Goal: Complete application form

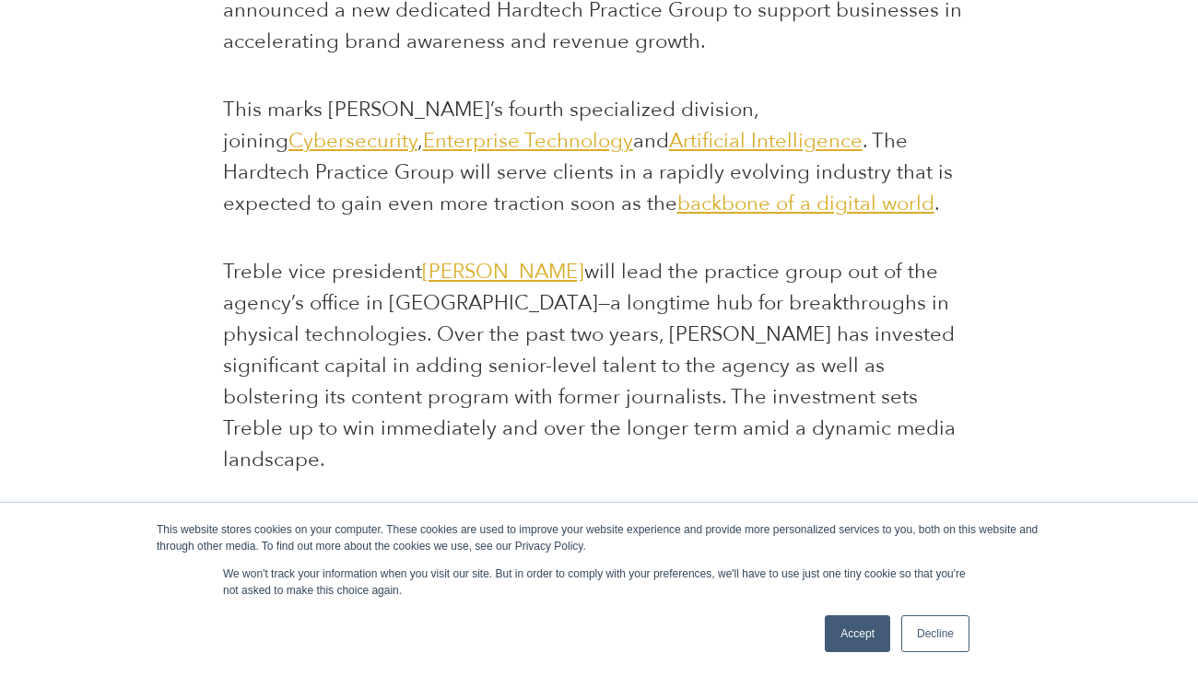
scroll to position [1069, 0]
click at [853, 634] on link "Accept" at bounding box center [857, 633] width 65 height 37
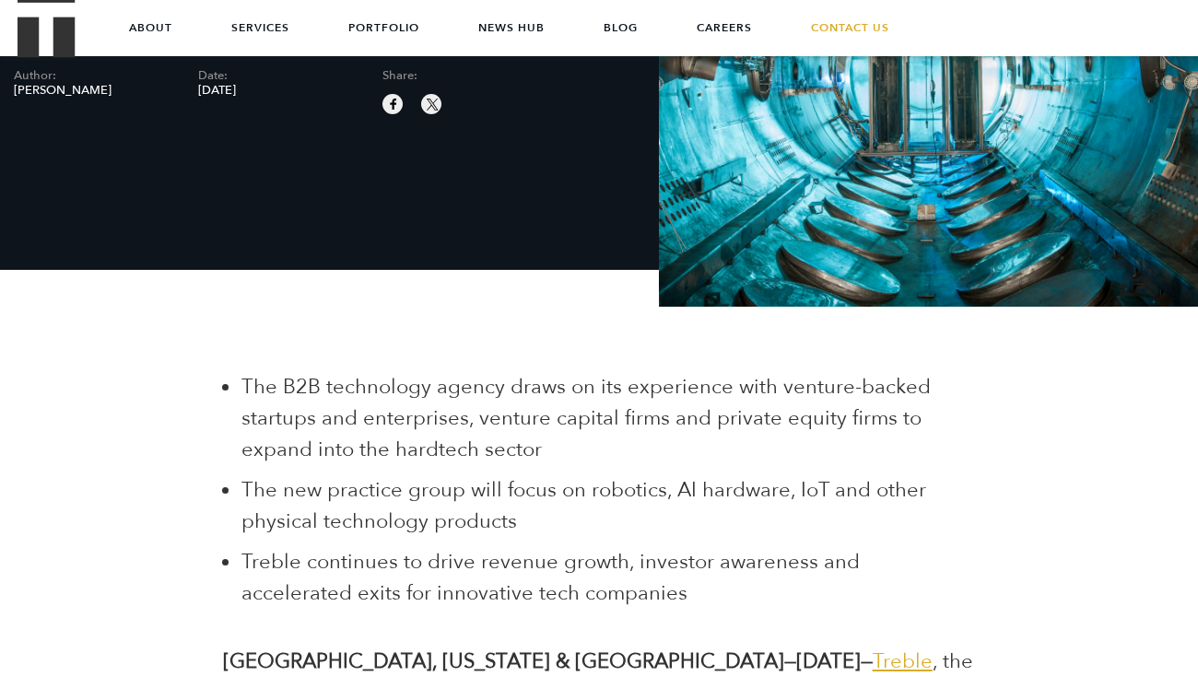
scroll to position [242, 0]
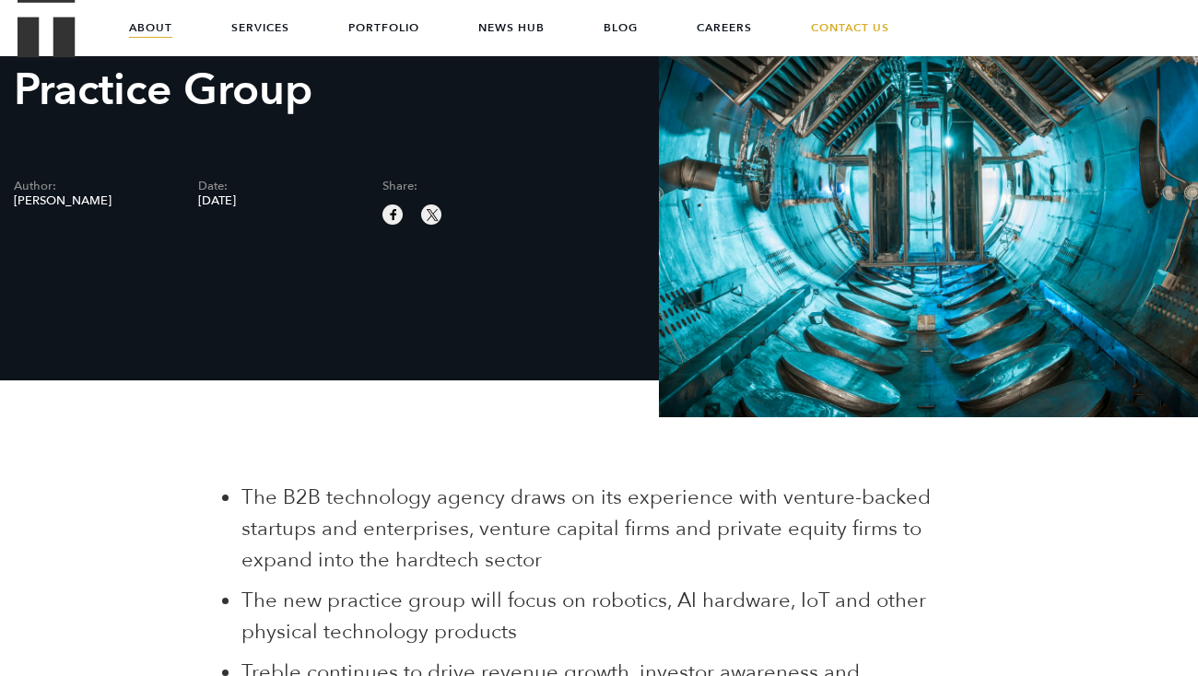
click at [161, 33] on link "About" at bounding box center [150, 27] width 43 height 55
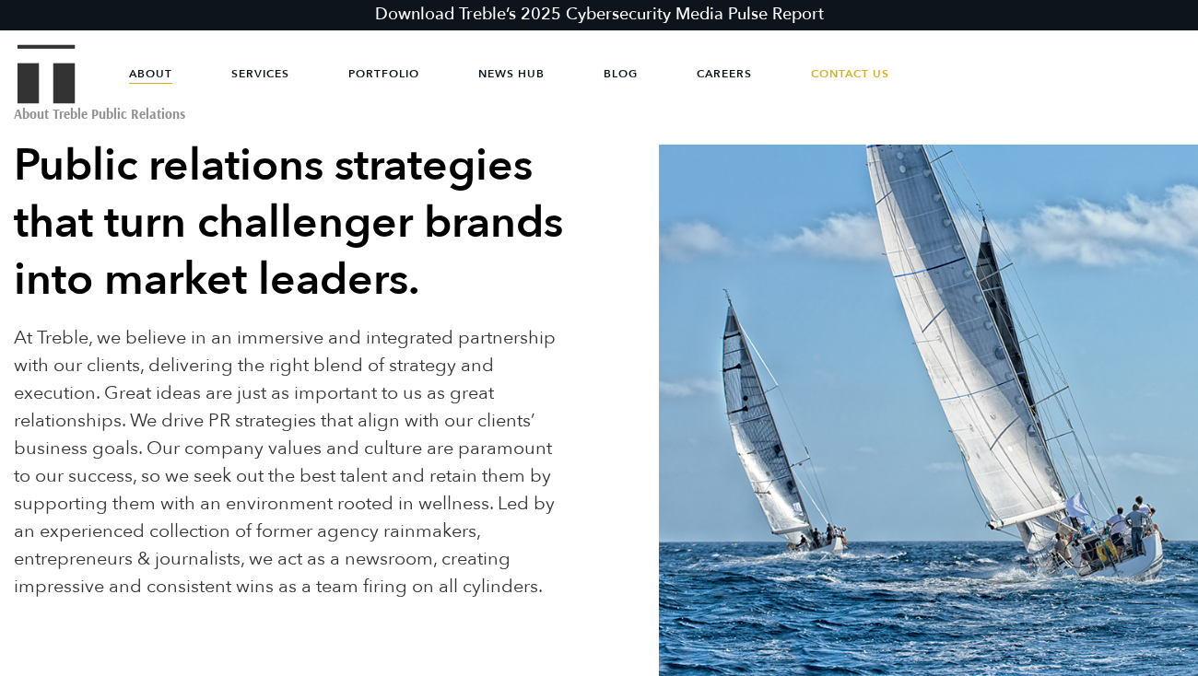
scroll to position [114, 0]
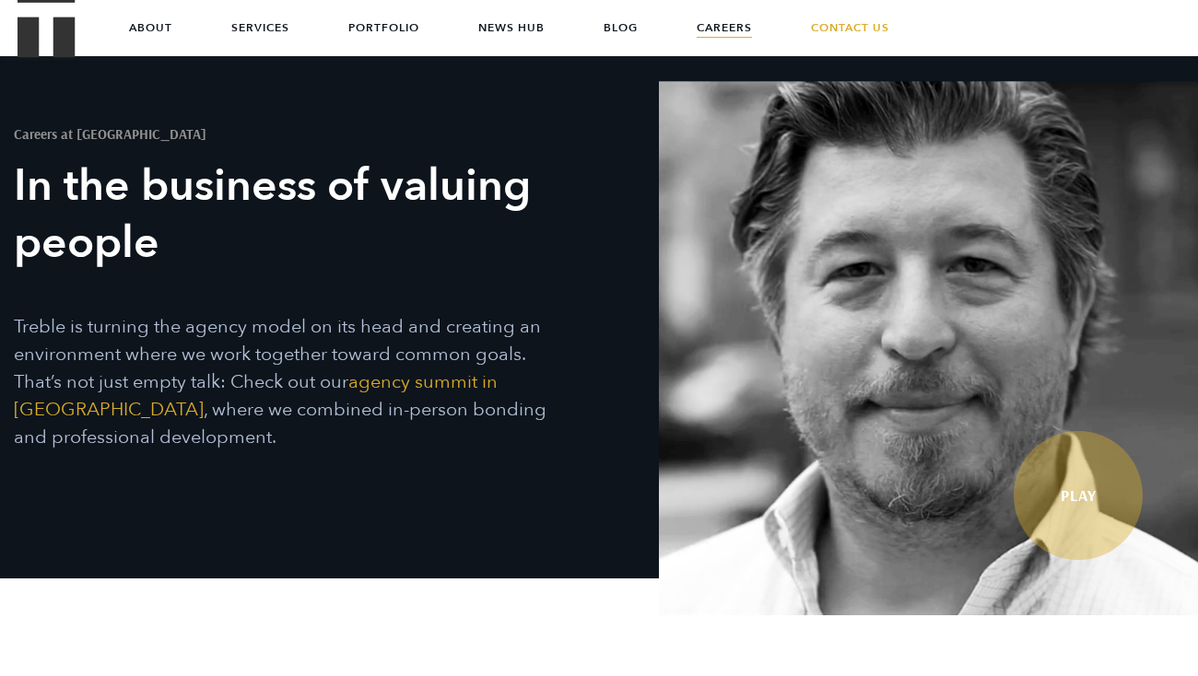
scroll to position [7, 0]
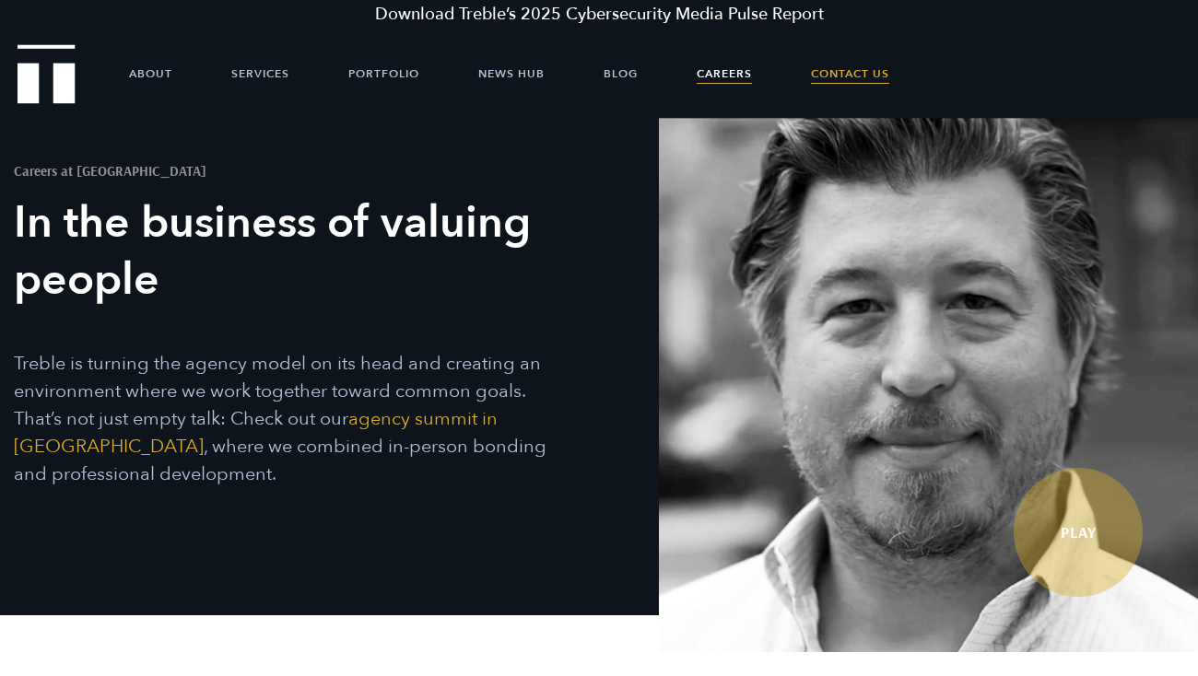
click at [854, 75] on link "Contact Us" at bounding box center [850, 73] width 78 height 55
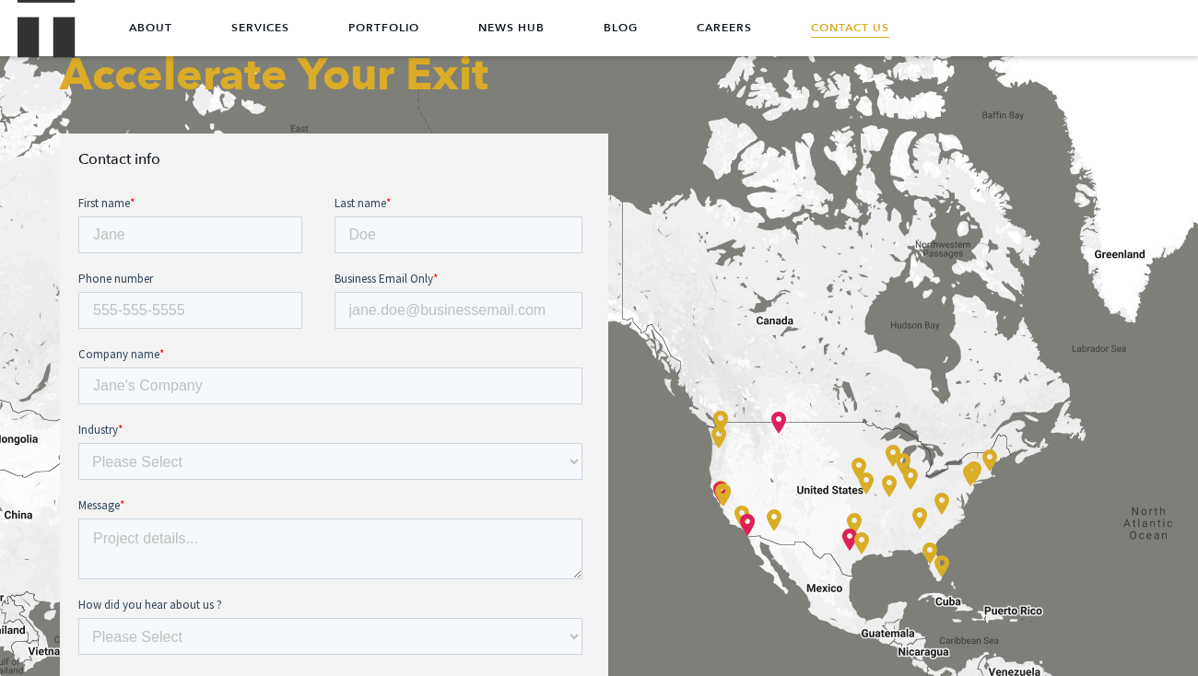
scroll to position [594, 0]
type input "ฤ"
type input "Ananta"
type input "Disatha-amnarj"
type input "+66659493793"
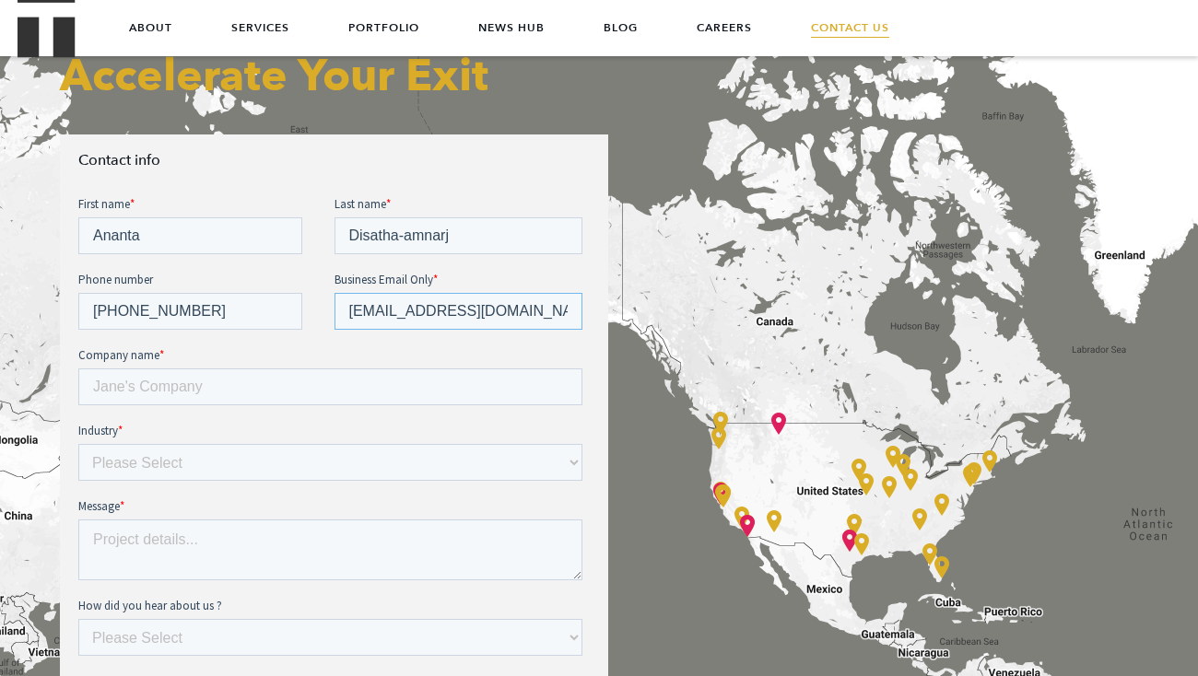
type input "ananta@woxacorp.com"
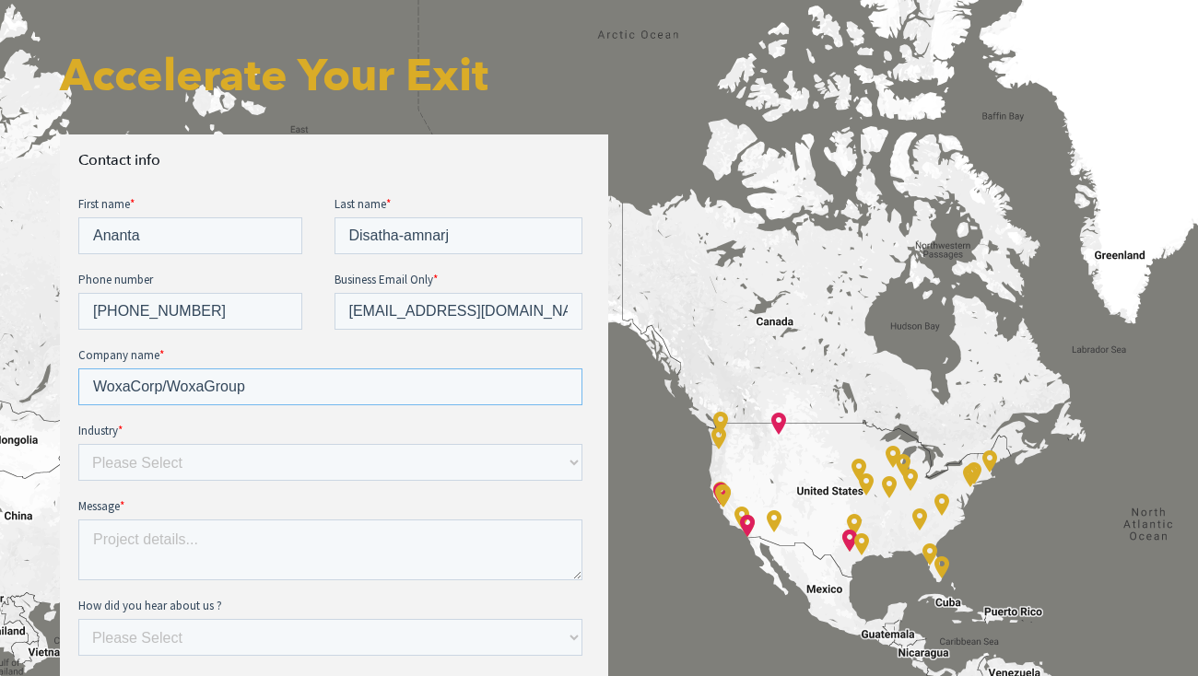
scroll to position [656, 0]
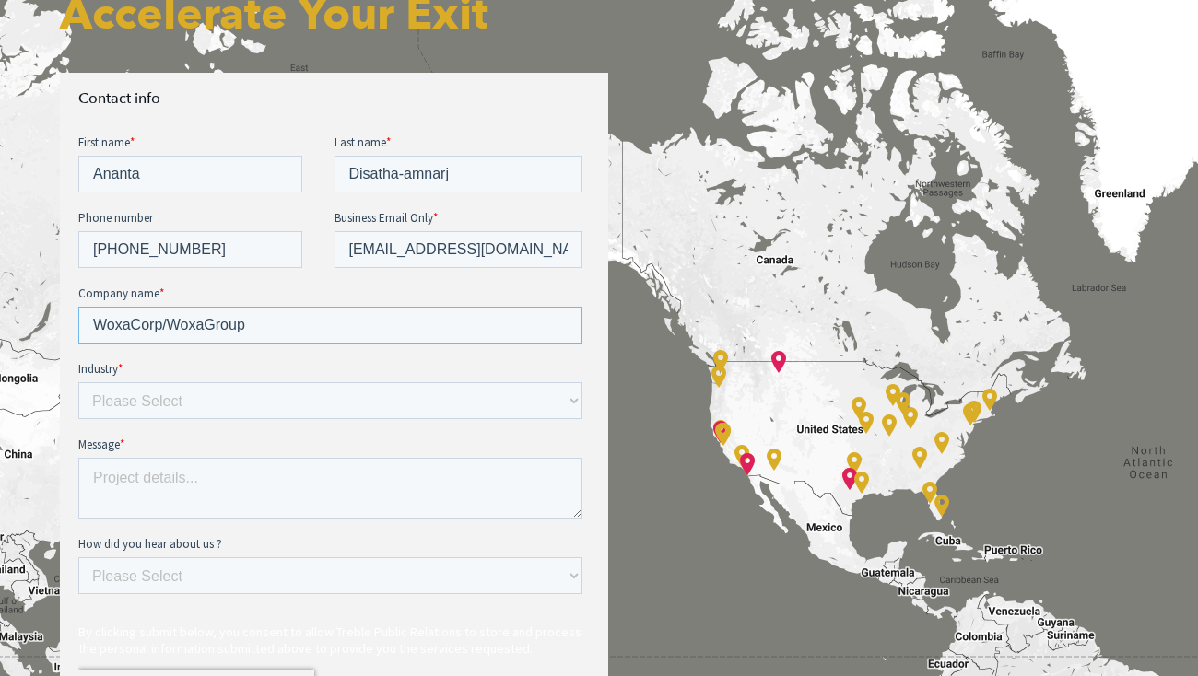
type input "WoxaCorp/WoxaGroup"
select select "FinTech"
click at [452, 493] on textarea "Message *" at bounding box center [330, 488] width 504 height 61
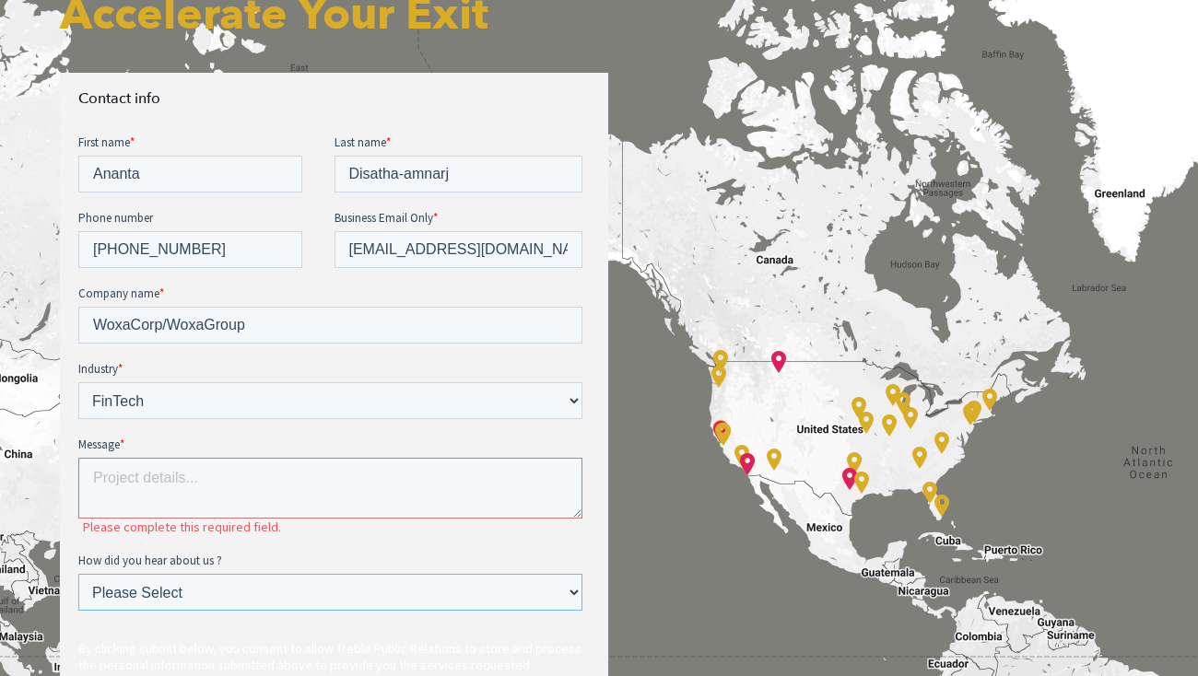
select select "Social media"
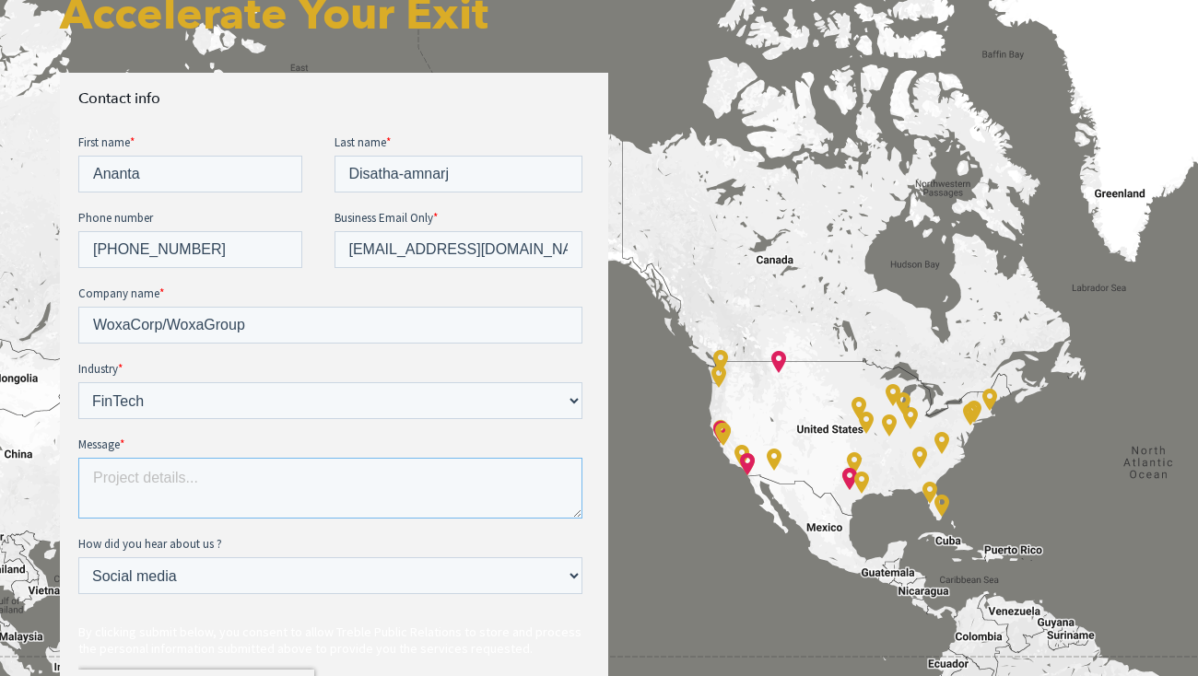
click at [356, 474] on textarea "Message *" at bounding box center [330, 488] width 504 height 61
paste textarea "Dear Treble PR Team, My name is Ananta D., Senior Secretary to the Group CEO – …"
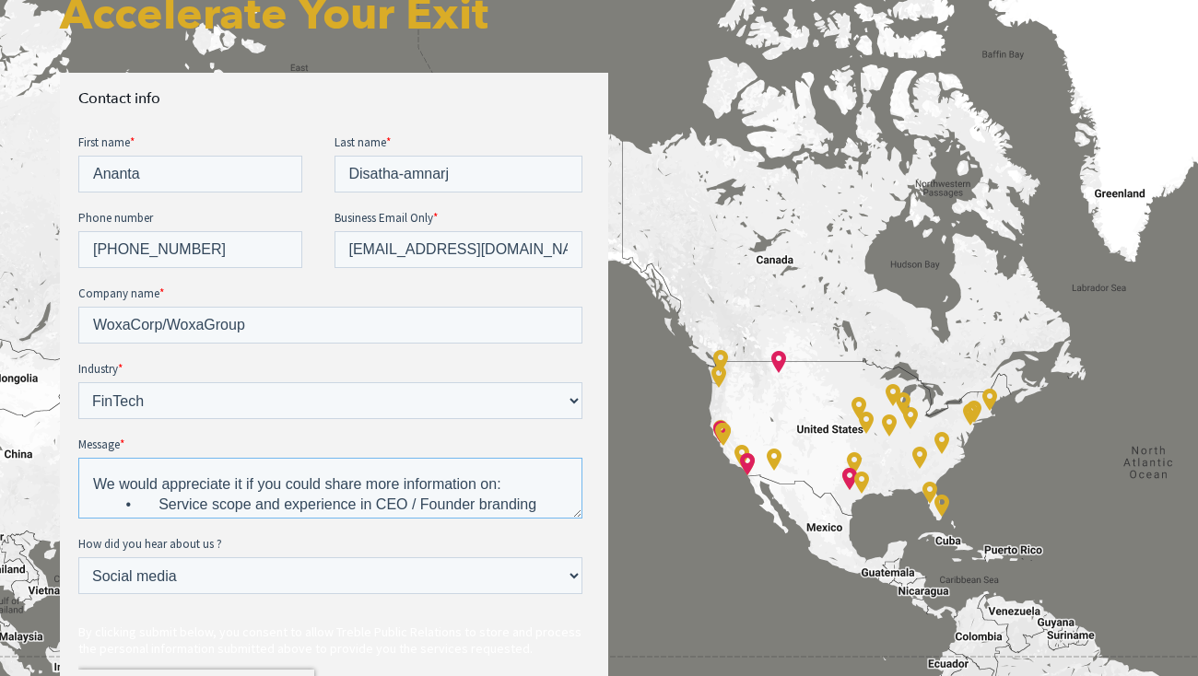
scroll to position [252, 0]
type textarea "Dear Treble PR Team, My name is Ananta D., Senior Secretary to the Group CEO – …"
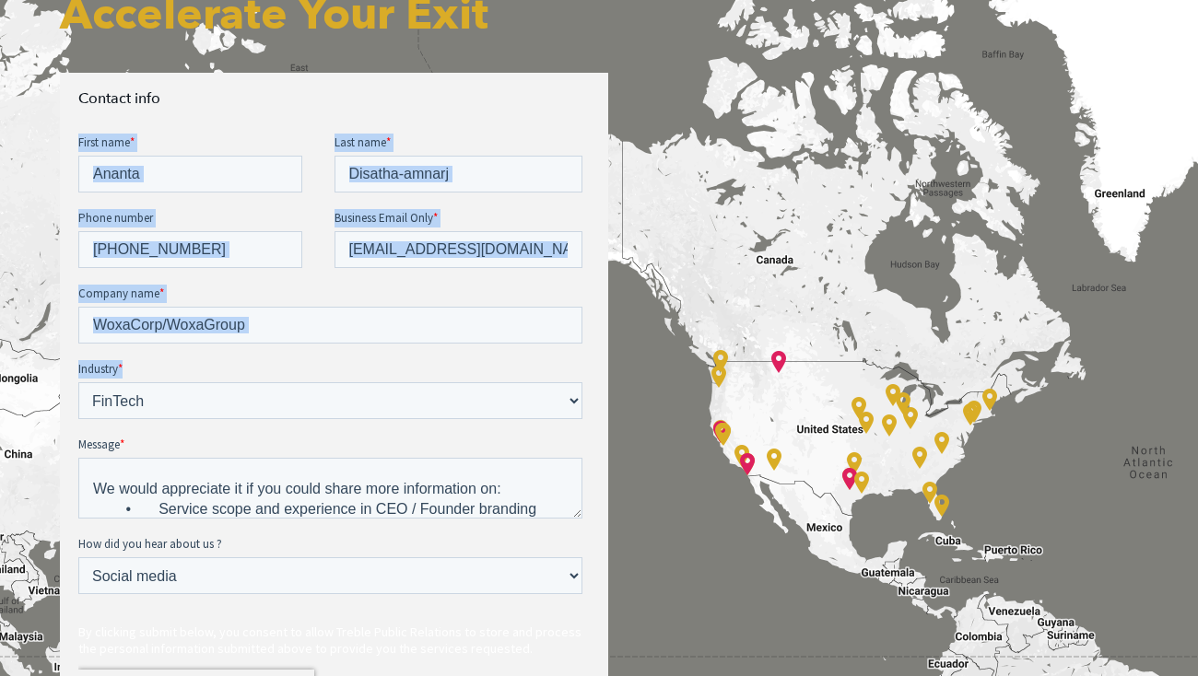
drag, startPoint x: 490, startPoint y: 431, endPoint x: 683, endPoint y: 285, distance: 242.0
click at [586, 134] on html "First name * Ananta Last name * Disatha-amnarj Phone number +66659493793 Busine…" at bounding box center [333, 482] width 511 height 697
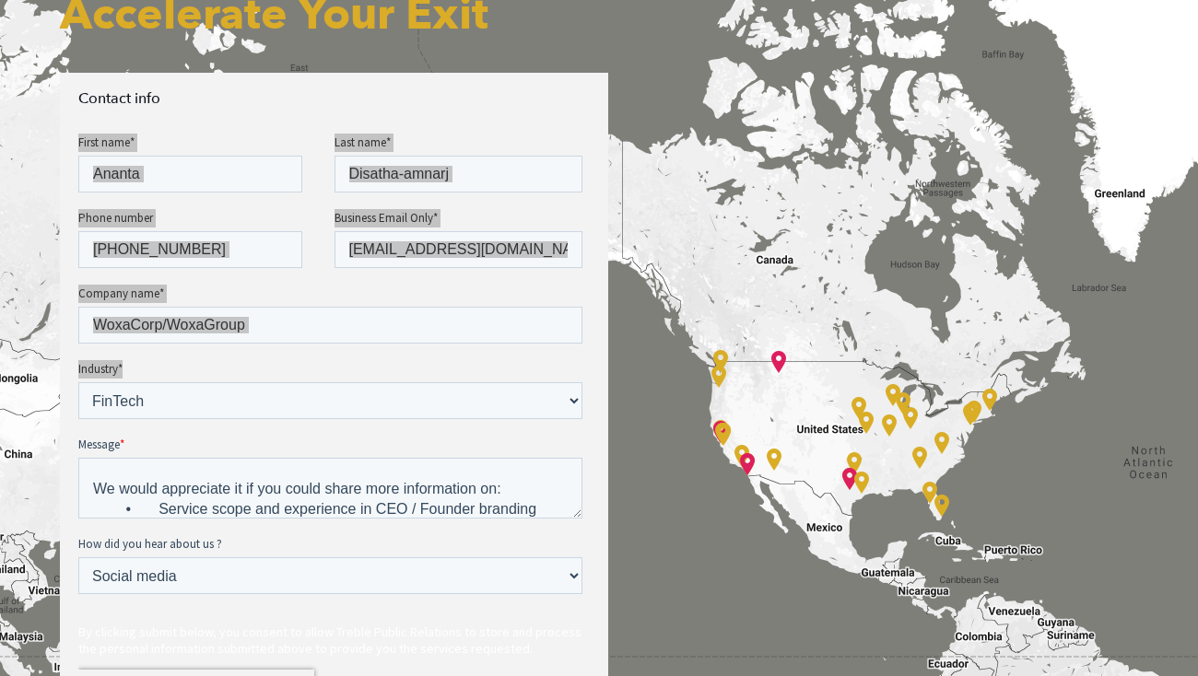
click at [594, 423] on div "Contact info" at bounding box center [334, 452] width 548 height 759
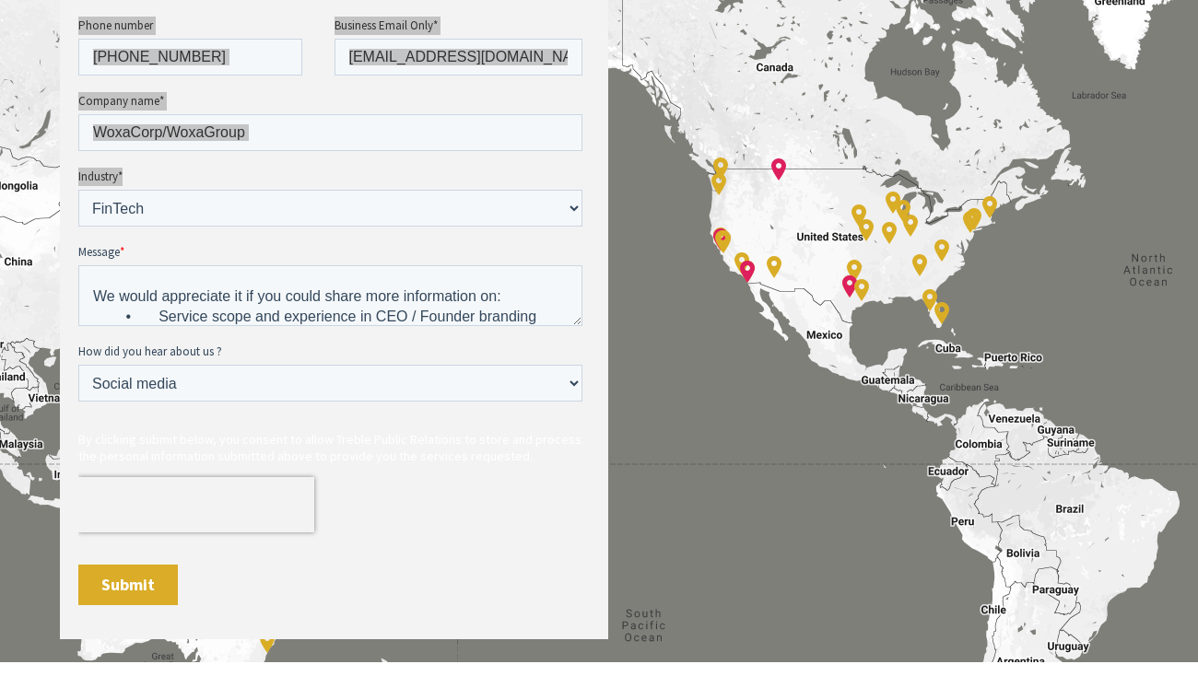
scroll to position [850, 0]
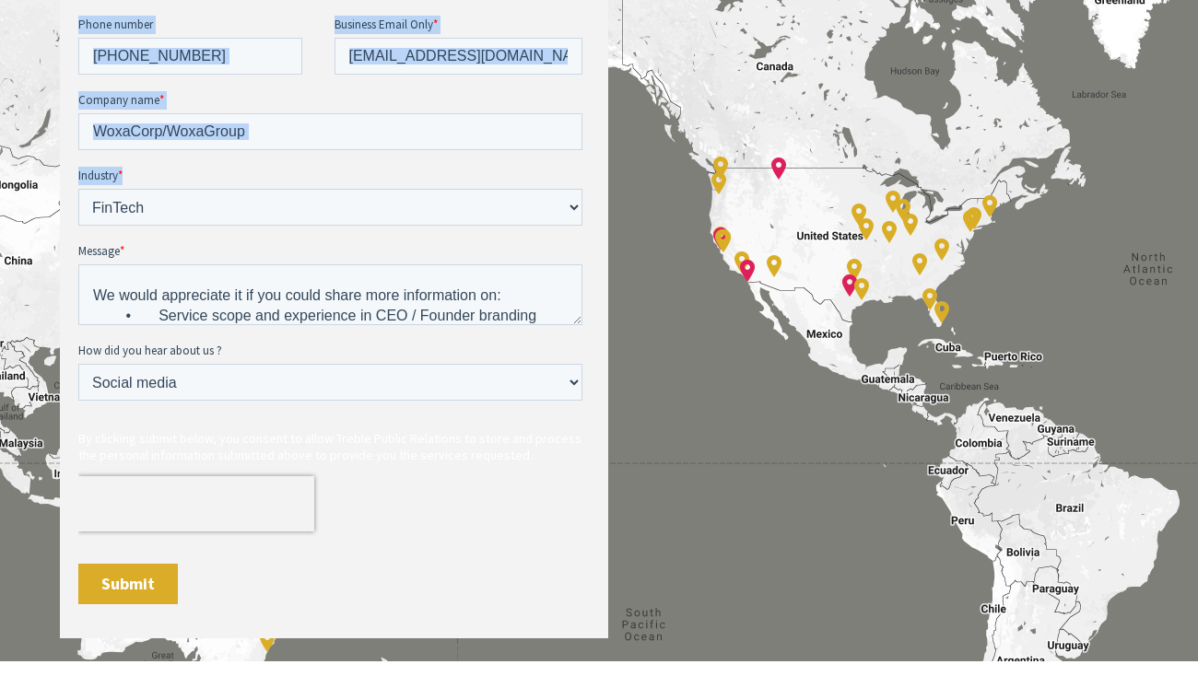
click at [150, 579] on input "Submit" at bounding box center [128, 584] width 100 height 41
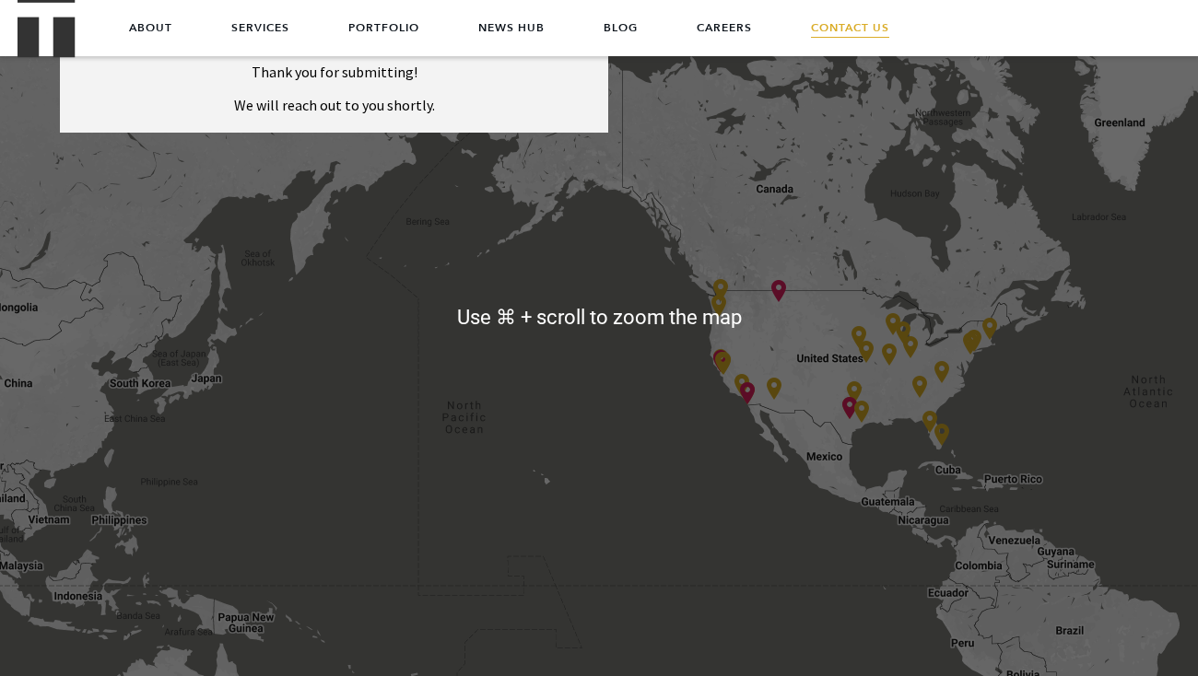
scroll to position [627, 0]
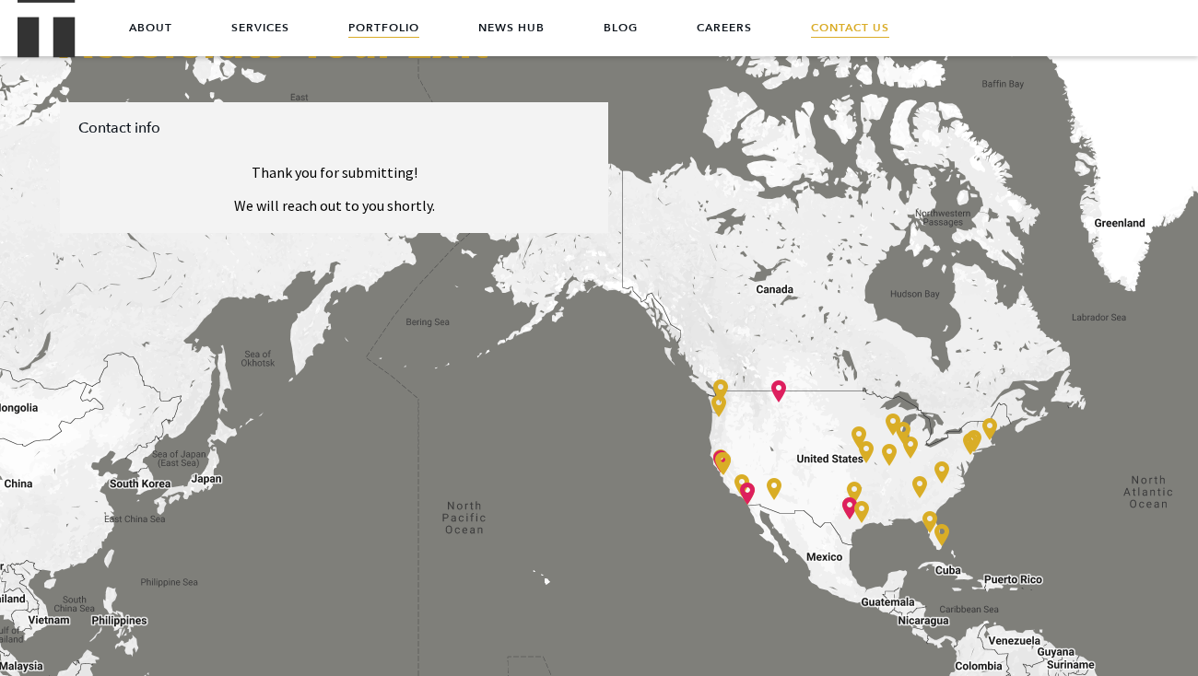
click at [358, 30] on link "Portfolio" at bounding box center [383, 27] width 71 height 55
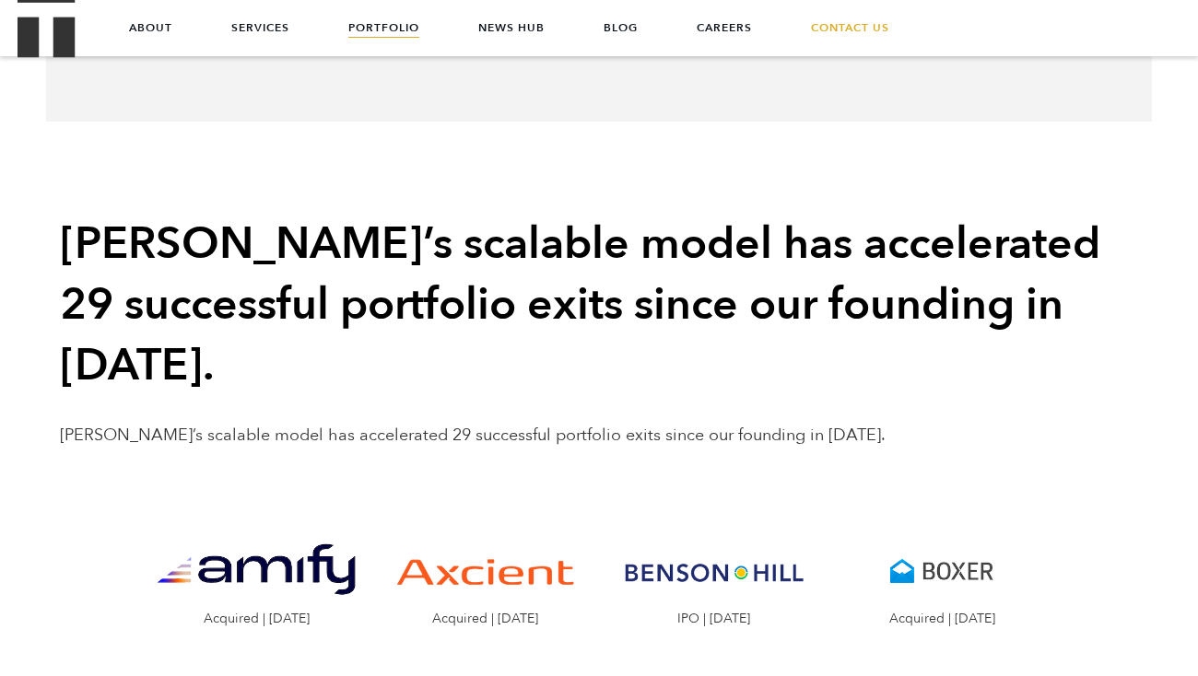
scroll to position [1547, 0]
